Goal: Task Accomplishment & Management: Complete application form

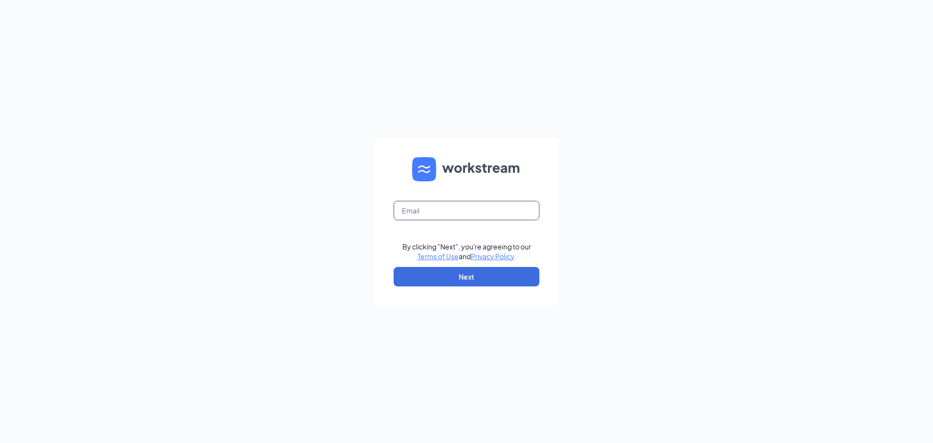
click at [441, 212] on input "text" at bounding box center [467, 210] width 146 height 19
type input "[EMAIL_ADDRESS][DOMAIN_NAME]"
click at [457, 276] on button "Next" at bounding box center [467, 276] width 146 height 19
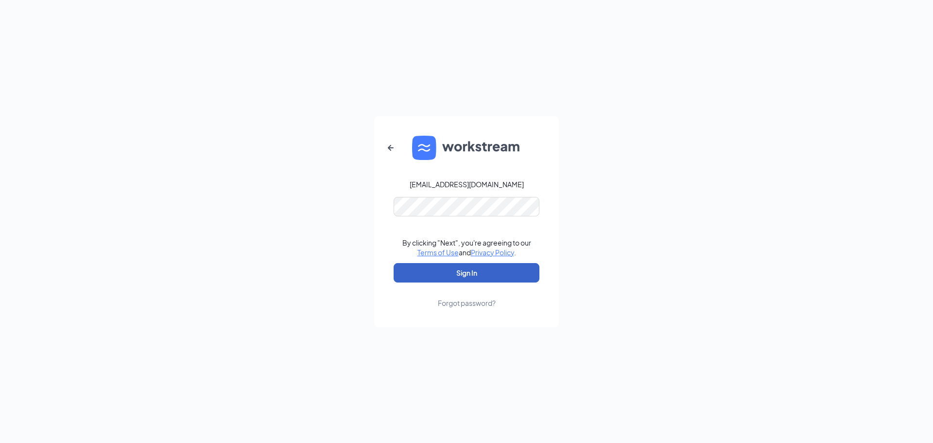
click at [441, 268] on button "Sign In" at bounding box center [467, 272] width 146 height 19
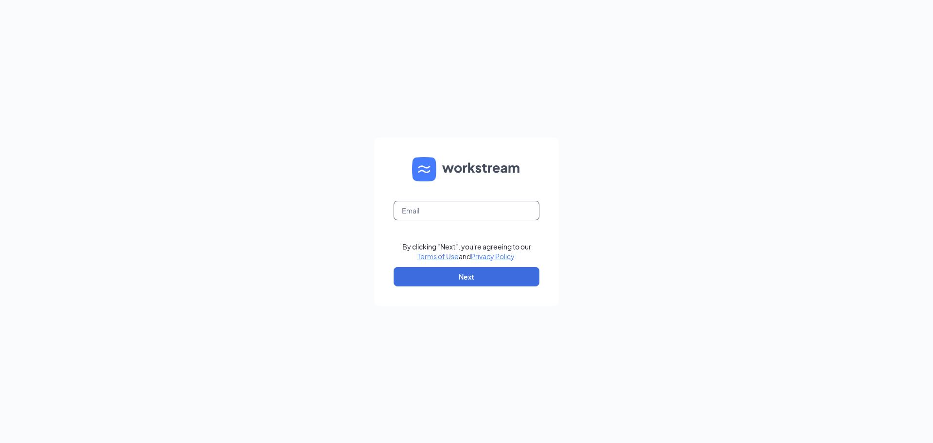
click at [439, 211] on input "text" at bounding box center [467, 210] width 146 height 19
type input "[EMAIL_ADDRESS][DOMAIN_NAME]"
click at [473, 278] on button "Next" at bounding box center [467, 276] width 146 height 19
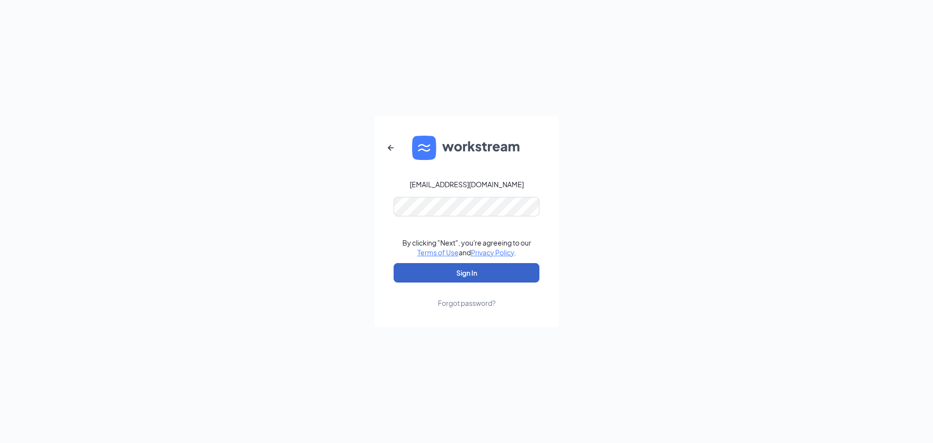
click at [479, 270] on button "Sign In" at bounding box center [467, 272] width 146 height 19
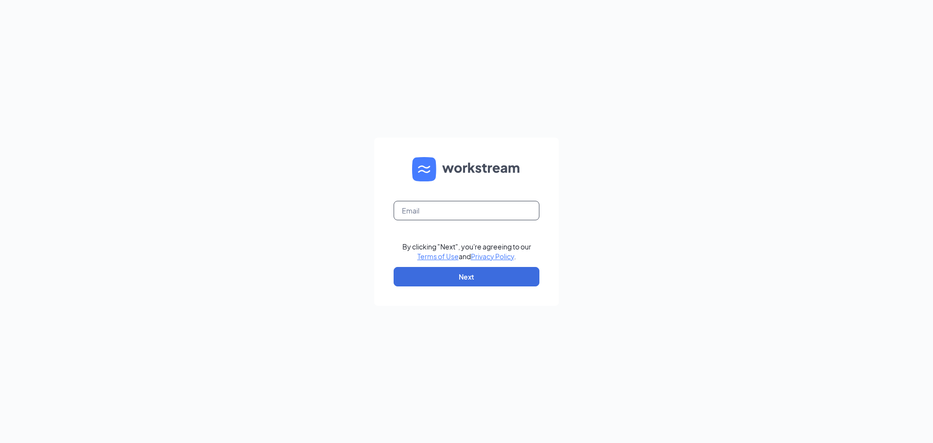
click at [427, 214] on input "text" at bounding box center [467, 210] width 146 height 19
type input "[EMAIL_ADDRESS][DOMAIN_NAME]"
click at [478, 271] on button "Next" at bounding box center [467, 276] width 146 height 19
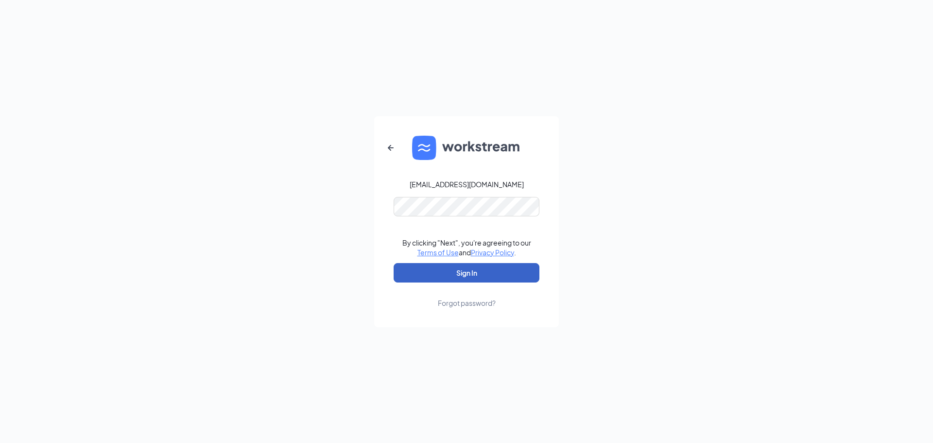
click at [485, 272] on button "Sign In" at bounding box center [467, 272] width 146 height 19
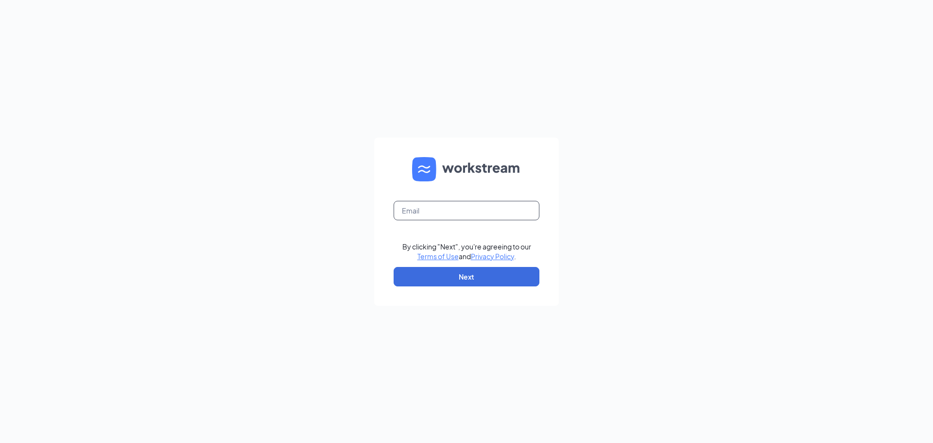
click at [444, 208] on input "text" at bounding box center [467, 210] width 146 height 19
click at [438, 214] on input "text" at bounding box center [467, 210] width 146 height 19
type input "[EMAIL_ADDRESS][DOMAIN_NAME]"
click at [490, 282] on button "Next" at bounding box center [467, 276] width 146 height 19
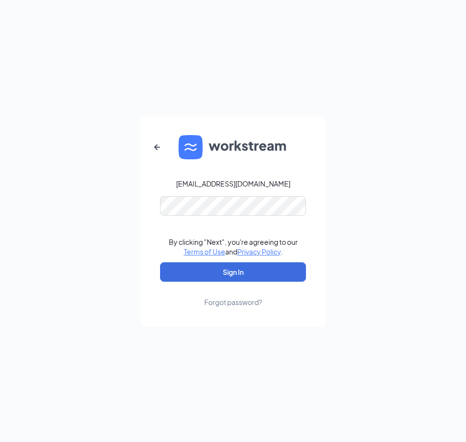
click at [352, 209] on div "ihop1515@romulusinc.com By clicking "Next", you're agreeing to our Terms of Use…" at bounding box center [233, 221] width 466 height 442
click at [269, 272] on button "Sign In" at bounding box center [233, 272] width 146 height 19
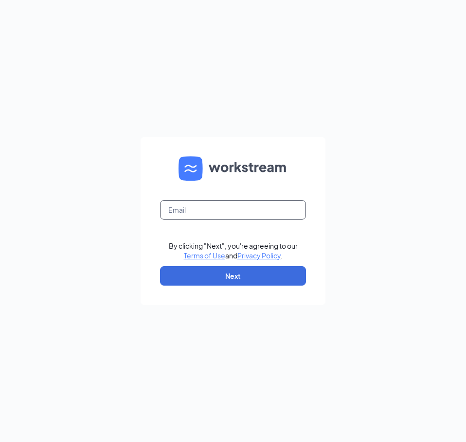
click at [241, 208] on input "text" at bounding box center [233, 209] width 146 height 19
type input "[EMAIL_ADDRESS][DOMAIN_NAME]"
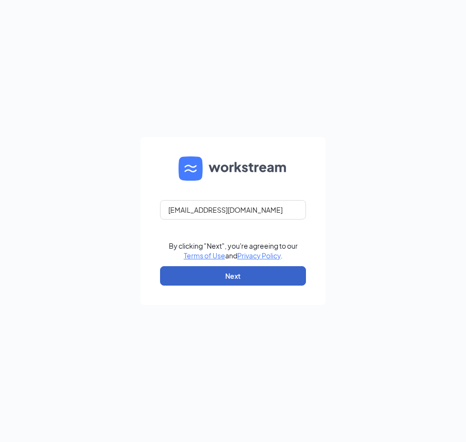
click at [254, 275] on button "Next" at bounding box center [233, 275] width 146 height 19
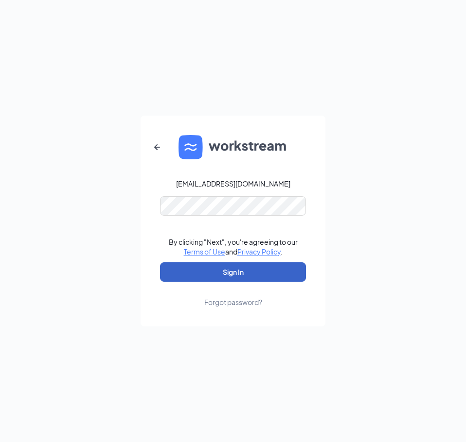
click at [180, 278] on button "Sign In" at bounding box center [233, 272] width 146 height 19
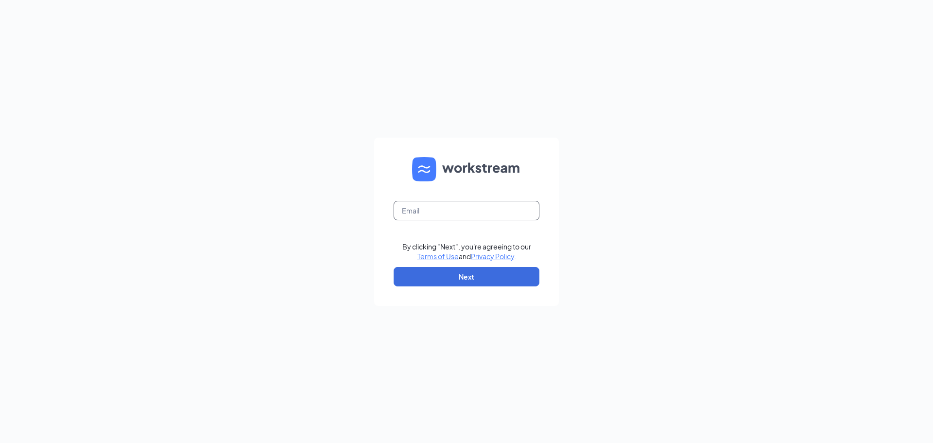
click at [492, 215] on input "text" at bounding box center [467, 210] width 146 height 19
type input "ihop1515@romulusinc.com"
click at [480, 274] on button "Next" at bounding box center [467, 276] width 146 height 19
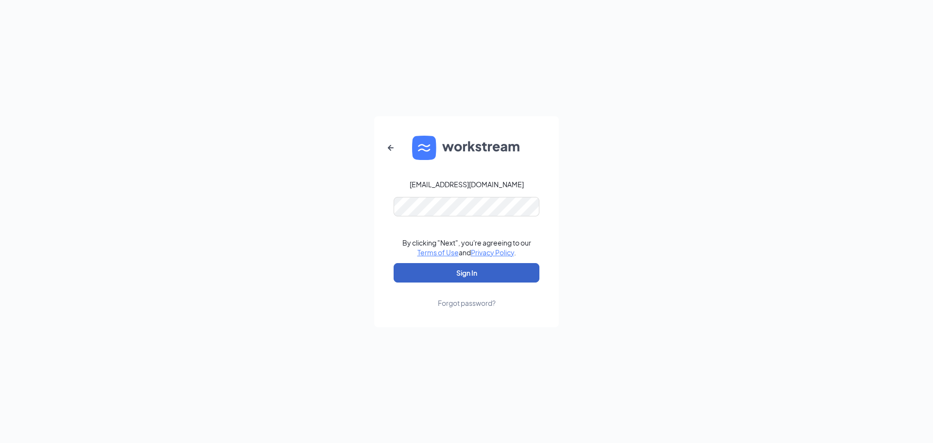
click at [481, 267] on button "Sign In" at bounding box center [467, 272] width 146 height 19
